Goal: Task Accomplishment & Management: Use online tool/utility

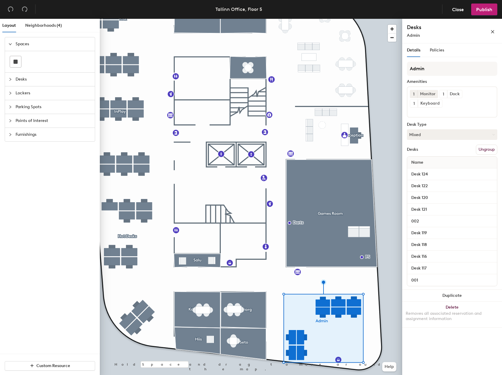
click at [483, 149] on button "Ungroup" at bounding box center [486, 149] width 21 height 10
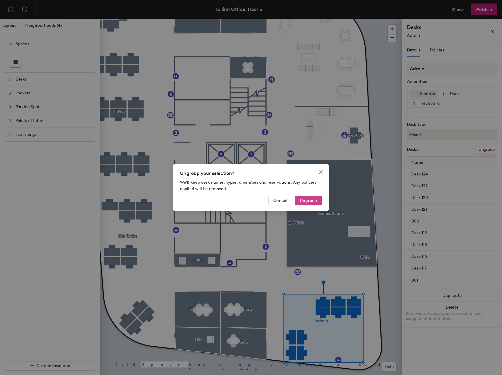
click at [307, 202] on span "Ungroup" at bounding box center [308, 200] width 17 height 5
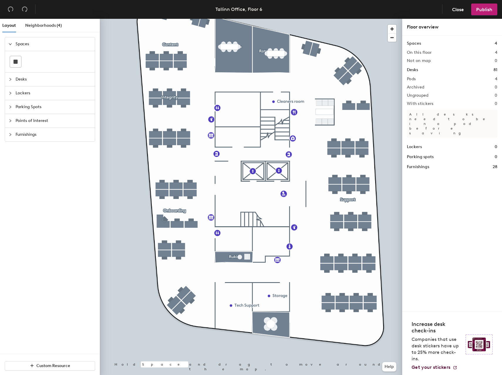
click at [30, 80] on span "Desks" at bounding box center [54, 80] width 76 height 14
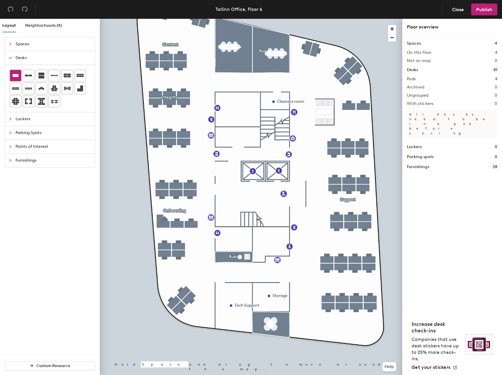
click at [13, 76] on icon at bounding box center [16, 75] width 6 height 3
click at [14, 79] on div at bounding box center [15, 75] width 11 height 11
